Goal: Communication & Community: Participate in discussion

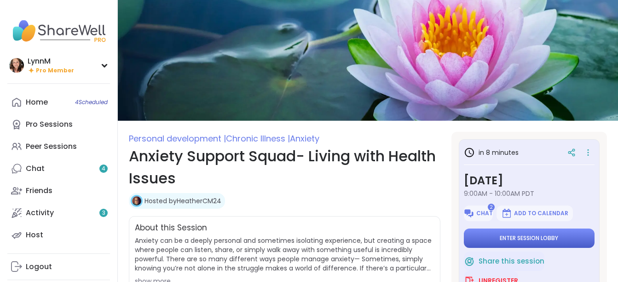
click at [494, 238] on button "Enter session lobby" at bounding box center [529, 237] width 131 height 19
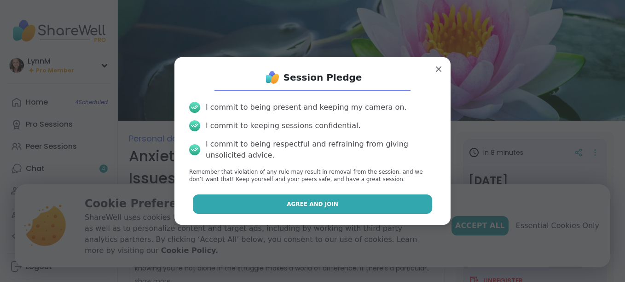
click at [357, 204] on button "Agree and Join" at bounding box center [313, 203] width 240 height 19
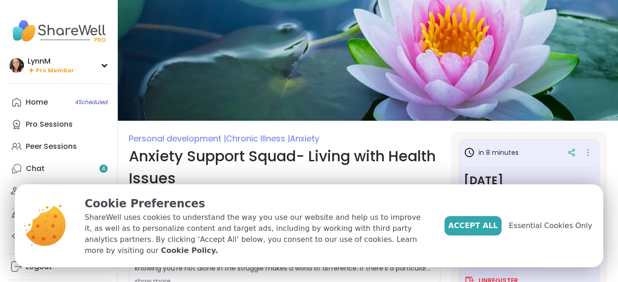
type textarea "*"
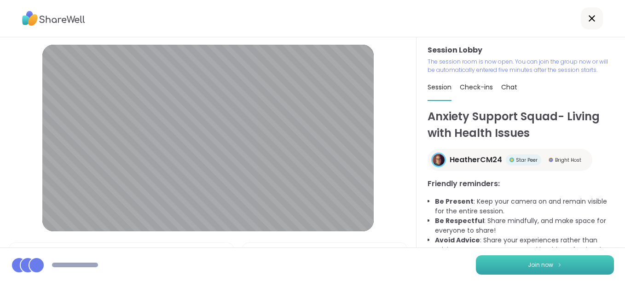
click at [539, 267] on span "Join now" at bounding box center [540, 265] width 25 height 8
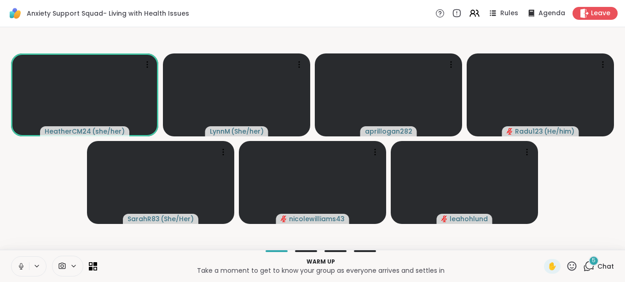
click at [22, 268] on icon at bounding box center [21, 266] width 8 height 8
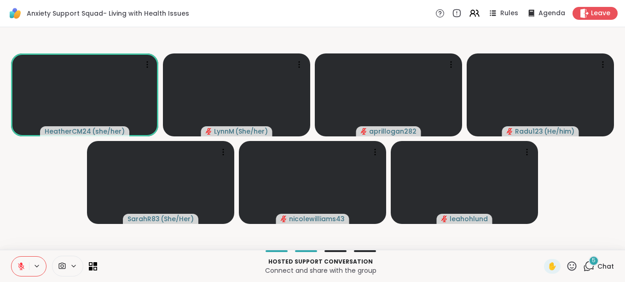
click at [583, 268] on icon at bounding box center [589, 266] width 12 height 12
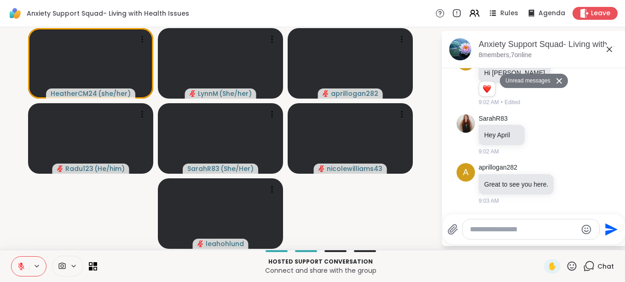
scroll to position [223, 0]
click at [608, 50] on icon at bounding box center [609, 49] width 11 height 11
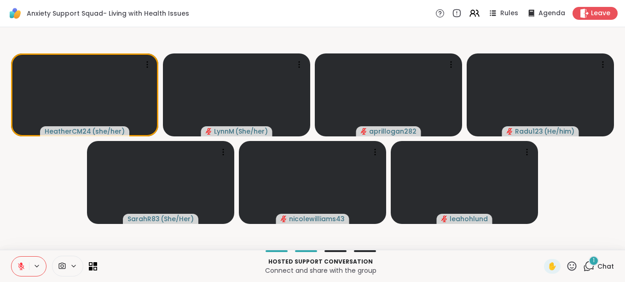
click at [585, 266] on icon at bounding box center [589, 266] width 12 height 12
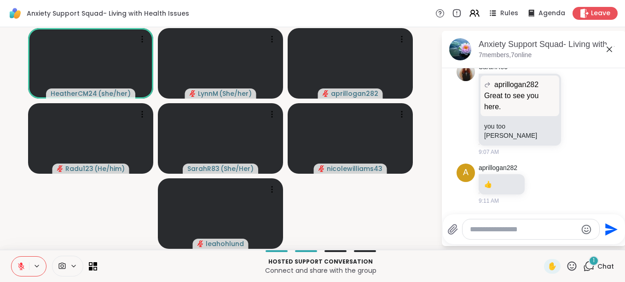
scroll to position [364, 0]
click at [20, 266] on icon at bounding box center [21, 266] width 6 height 6
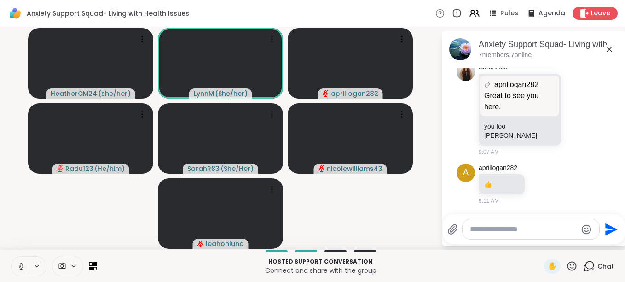
click at [22, 267] on icon at bounding box center [21, 265] width 2 height 4
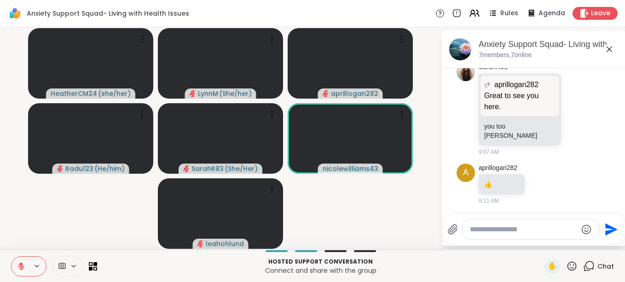
click at [609, 48] on icon at bounding box center [609, 49] width 11 height 11
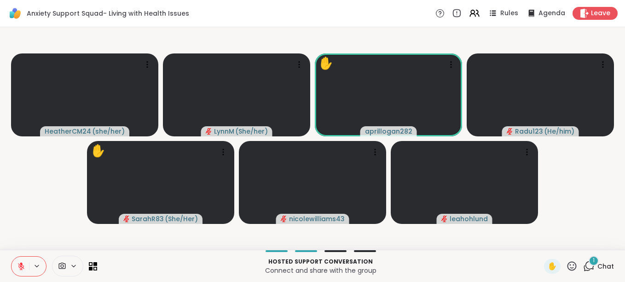
click at [445, 249] on div "HeatherCM24 ( she/her ) [PERSON_NAME] ( She/her ) ✋ aprillogan282 Radu123 ( He/…" at bounding box center [312, 138] width 625 height 222
click at [400, 256] on div "Hosted support conversation Connect and share with the group" at bounding box center [321, 266] width 436 height 21
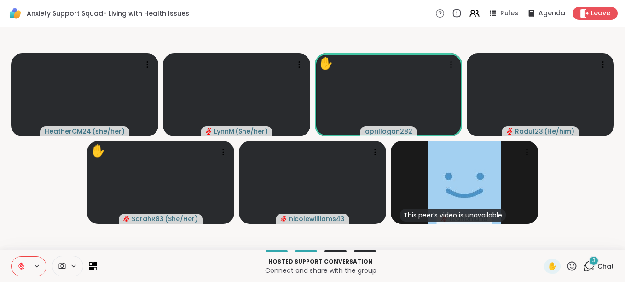
click at [23, 267] on icon at bounding box center [21, 266] width 6 height 6
click at [22, 267] on icon at bounding box center [21, 266] width 8 height 8
click at [583, 265] on icon at bounding box center [589, 266] width 12 height 12
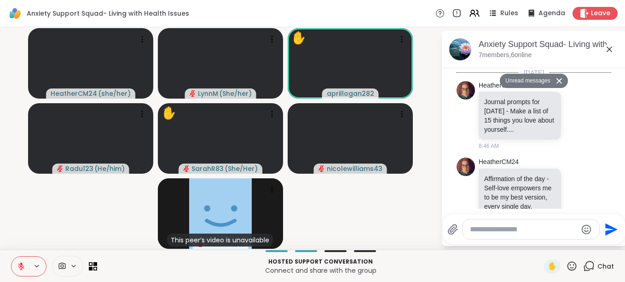
scroll to position [695, 0]
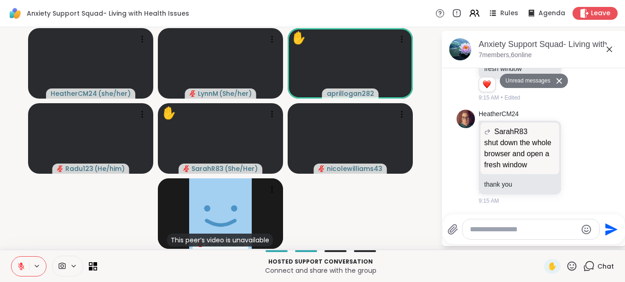
click at [609, 51] on icon at bounding box center [609, 49] width 11 height 11
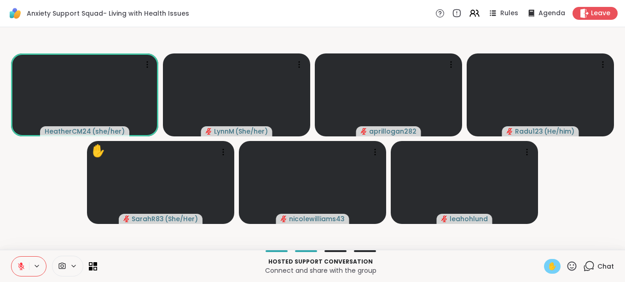
click at [548, 268] on span "✋" at bounding box center [552, 266] width 9 height 11
click at [21, 267] on icon at bounding box center [21, 266] width 8 height 8
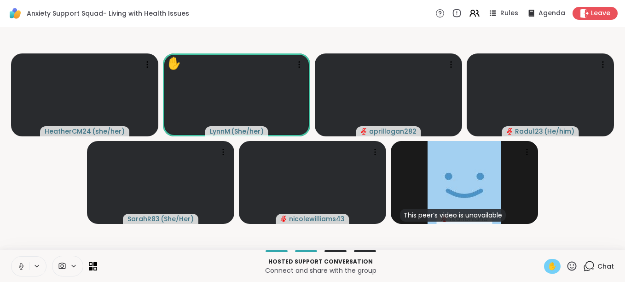
click at [21, 267] on icon at bounding box center [21, 265] width 2 height 4
